Goal: Task Accomplishment & Management: Manage account settings

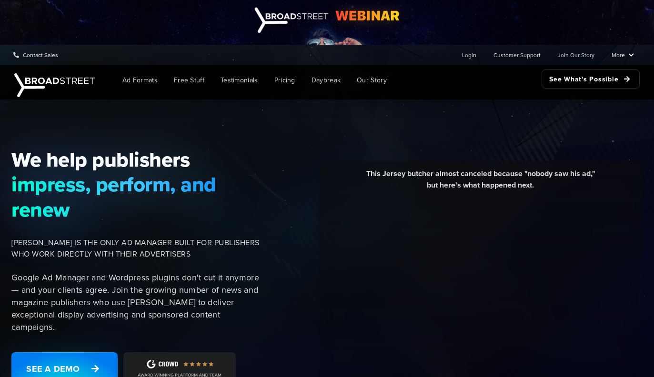
scroll to position [130, 0]
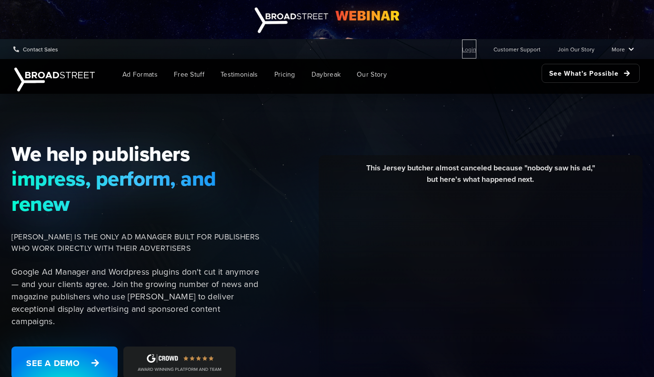
click at [474, 50] on link "Login" at bounding box center [469, 49] width 14 height 19
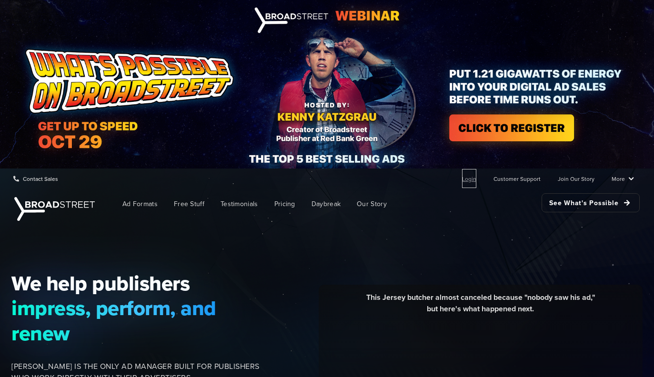
click at [467, 180] on link "Login" at bounding box center [469, 178] width 14 height 19
click at [468, 180] on link "Login" at bounding box center [469, 178] width 14 height 19
